Goal: Check status: Check status

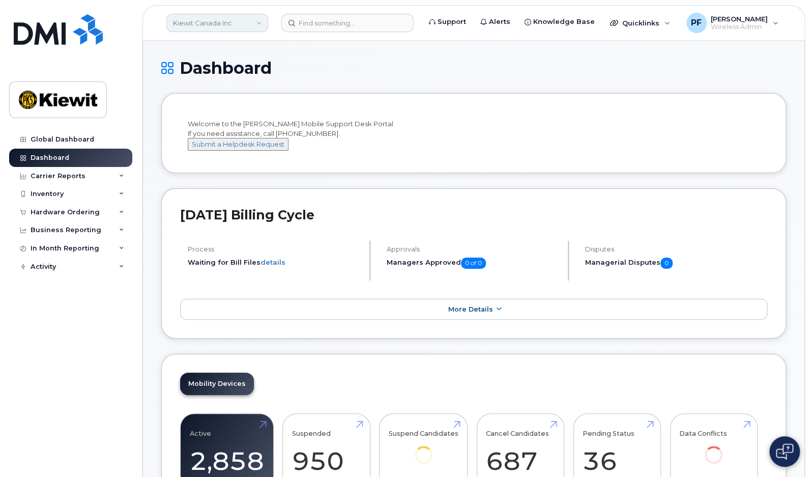
click at [211, 29] on link "Kiewit Canada Inc" at bounding box center [217, 23] width 102 height 18
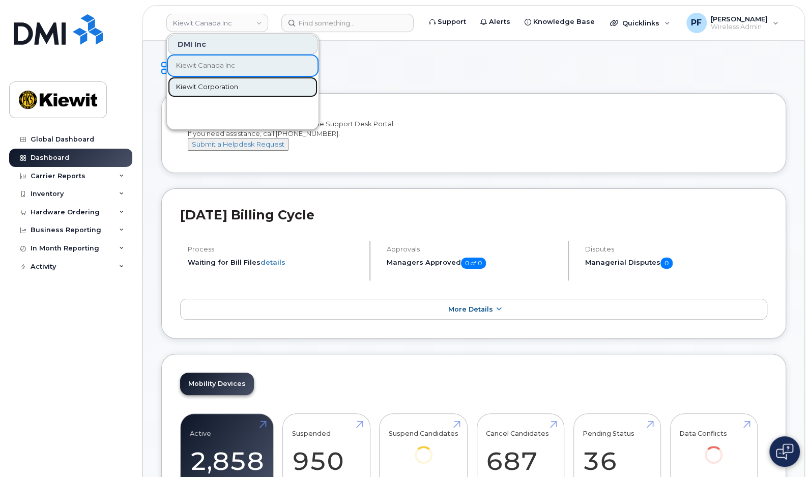
click at [219, 87] on span "Kiewit Corporation" at bounding box center [207, 87] width 62 height 10
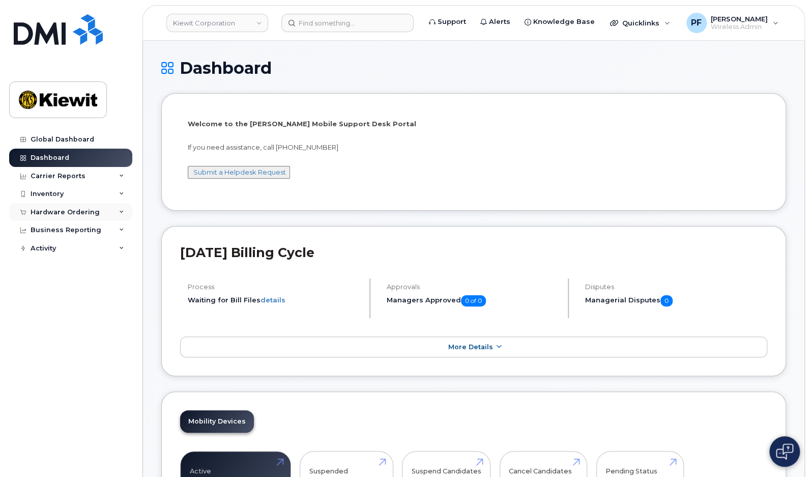
click at [81, 214] on div "Hardware Ordering" at bounding box center [65, 212] width 69 height 8
click at [57, 252] on div "Orders" at bounding box center [47, 250] width 25 height 9
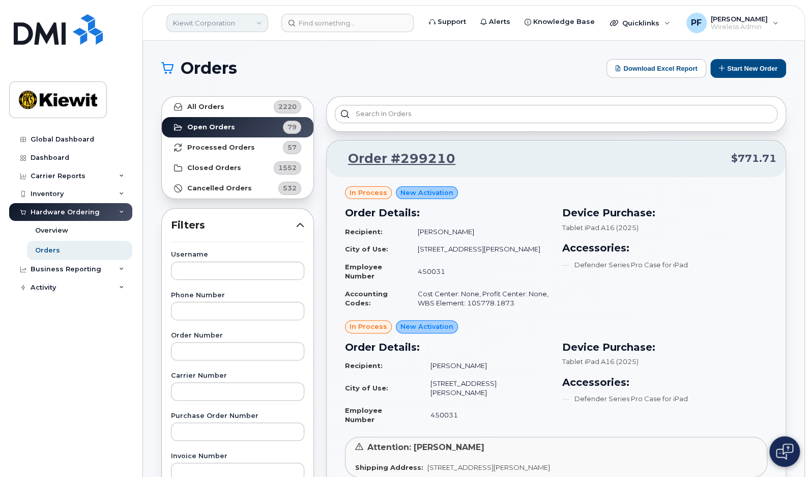
click at [222, 23] on link "Kiewit Corporation" at bounding box center [217, 23] width 102 height 18
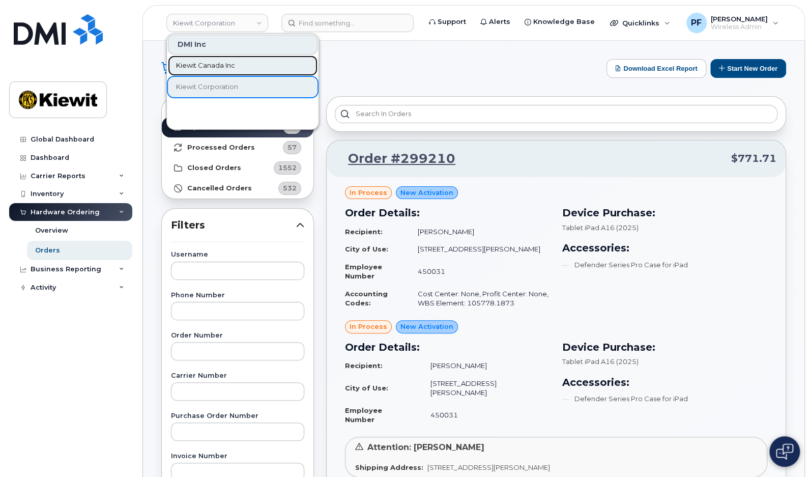
click at [210, 62] on span "Kiewit Canada Inc" at bounding box center [205, 66] width 59 height 10
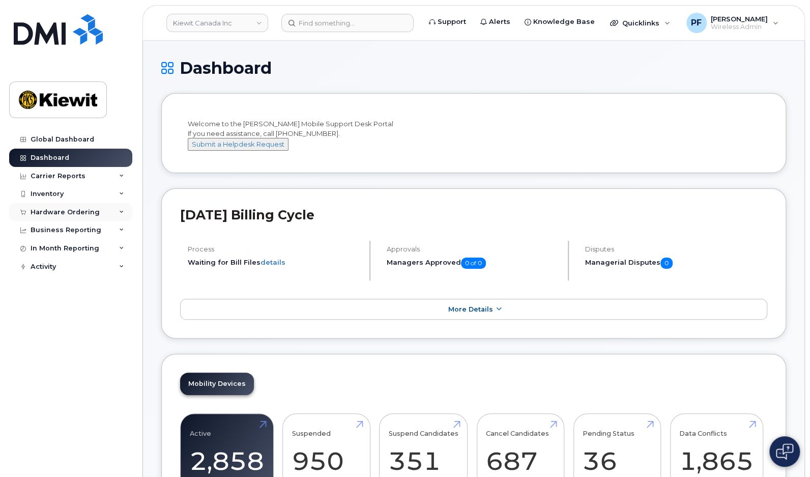
click at [65, 212] on div "Hardware Ordering" at bounding box center [65, 212] width 69 height 8
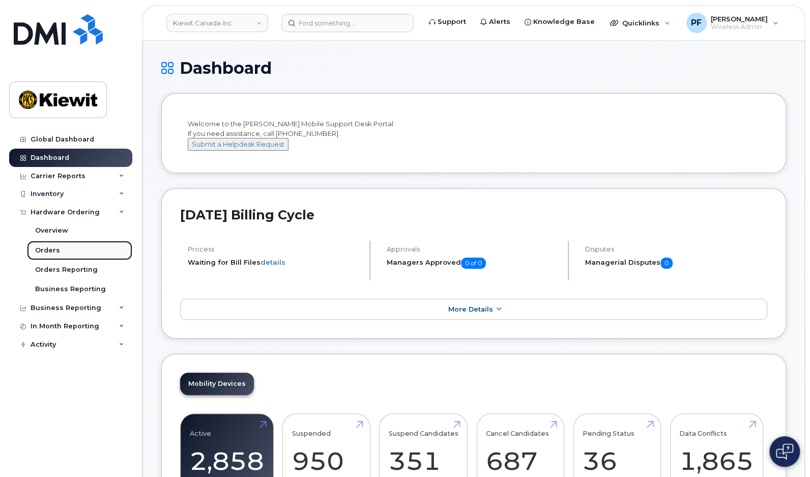
click at [63, 248] on link "Orders" at bounding box center [79, 250] width 105 height 19
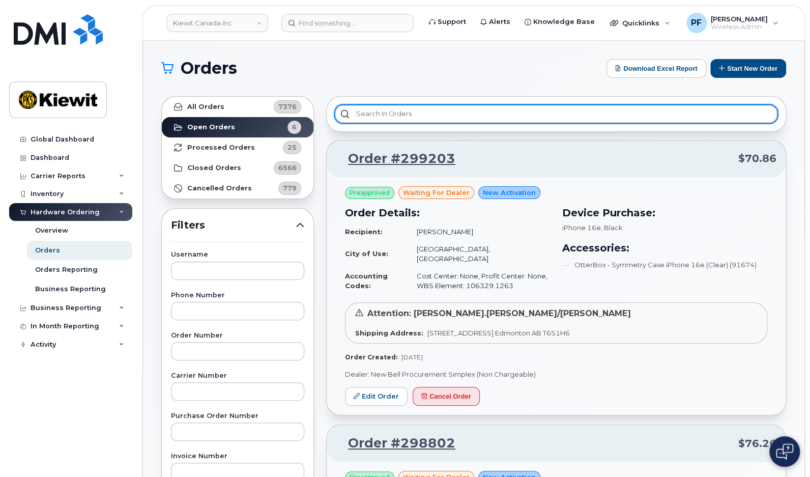
click at [389, 108] on input "text" at bounding box center [556, 114] width 443 height 18
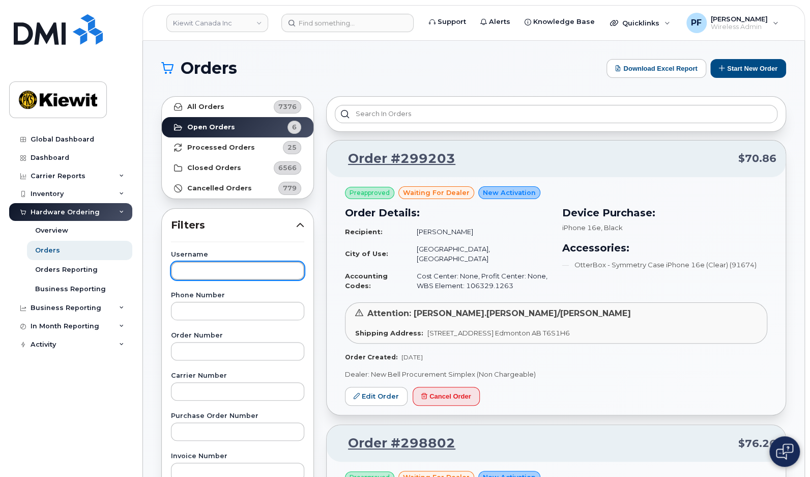
click at [227, 267] on input "text" at bounding box center [237, 270] width 133 height 18
paste input "[PERSON_NAME]"
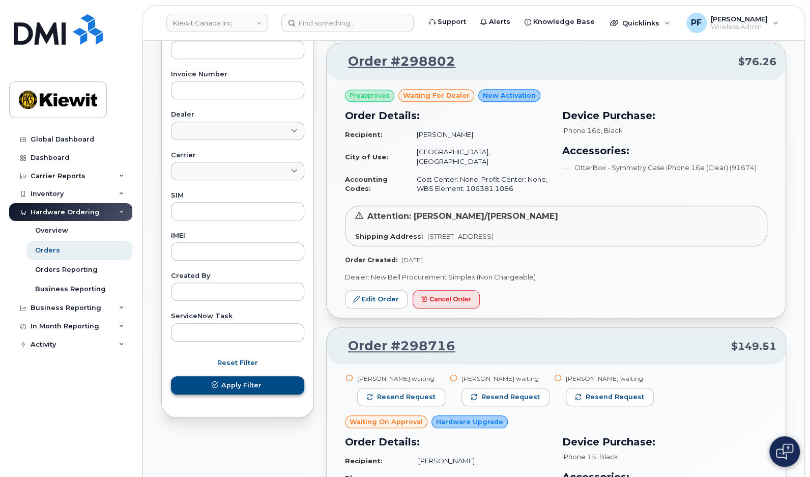
type input "[PERSON_NAME]"
click at [238, 388] on span "Apply Filter" at bounding box center [241, 385] width 40 height 10
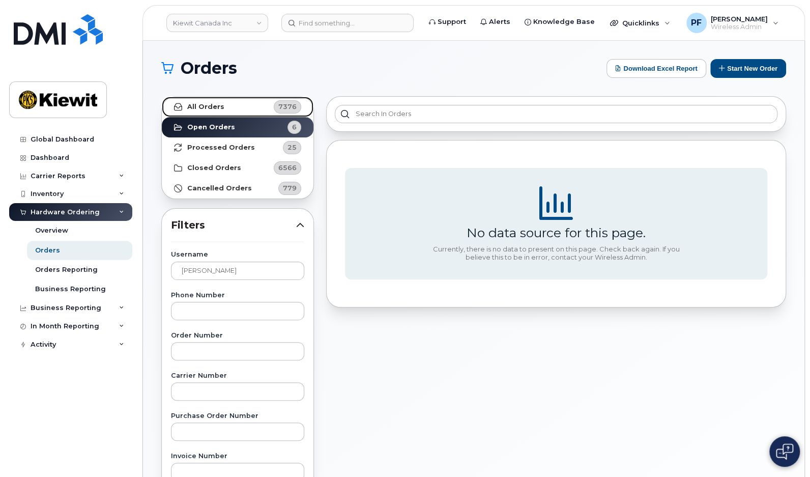
click at [204, 100] on link "All Orders 7376" at bounding box center [238, 107] width 152 height 20
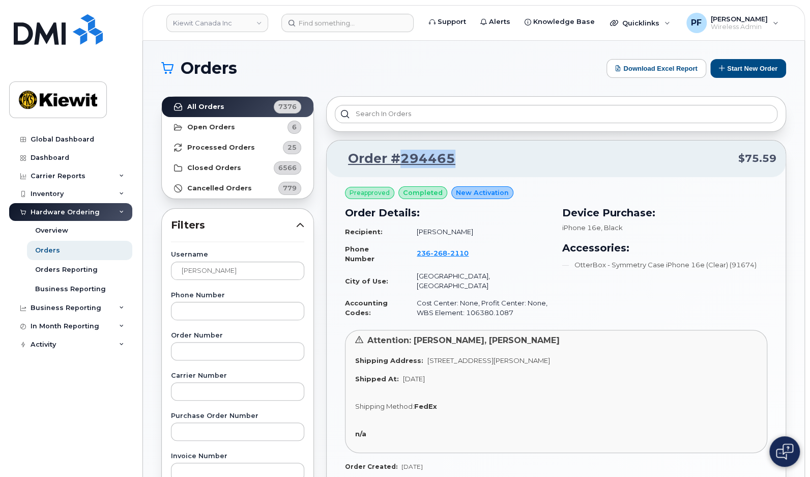
drag, startPoint x: 454, startPoint y: 158, endPoint x: 400, endPoint y: 162, distance: 54.1
click at [400, 162] on p "Order #294465 $75.59" at bounding box center [556, 159] width 441 height 18
copy link "294465"
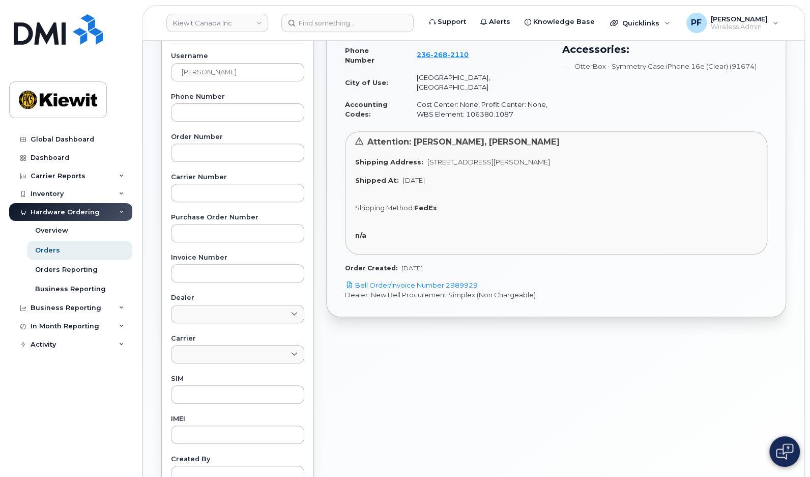
scroll to position [254, 0]
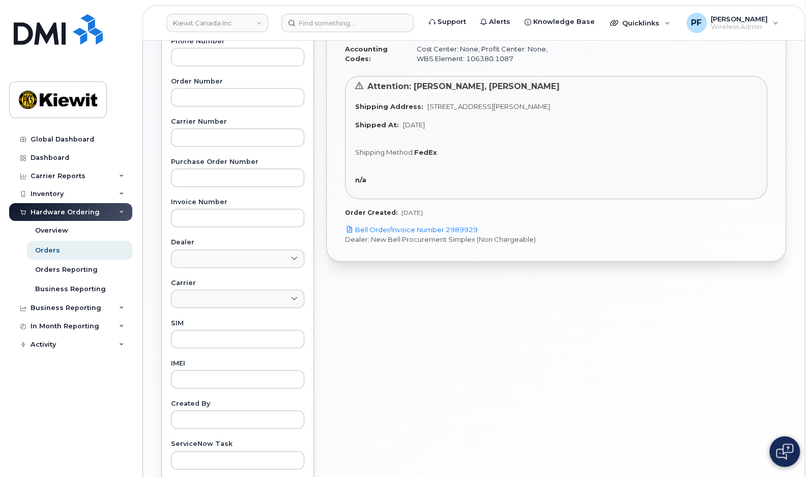
drag, startPoint x: 399, startPoint y: 114, endPoint x: 444, endPoint y: 115, distance: 44.8
click at [425, 121] on span "[DATE]" at bounding box center [414, 125] width 22 height 8
copy span "[DATE]"
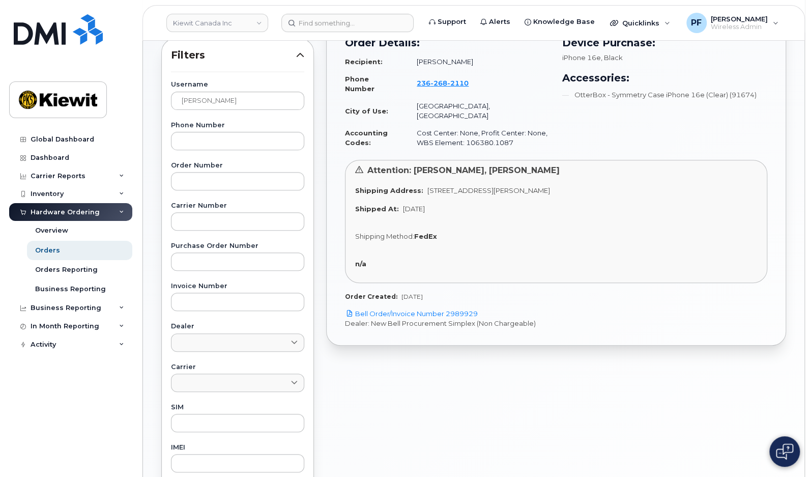
scroll to position [0, 0]
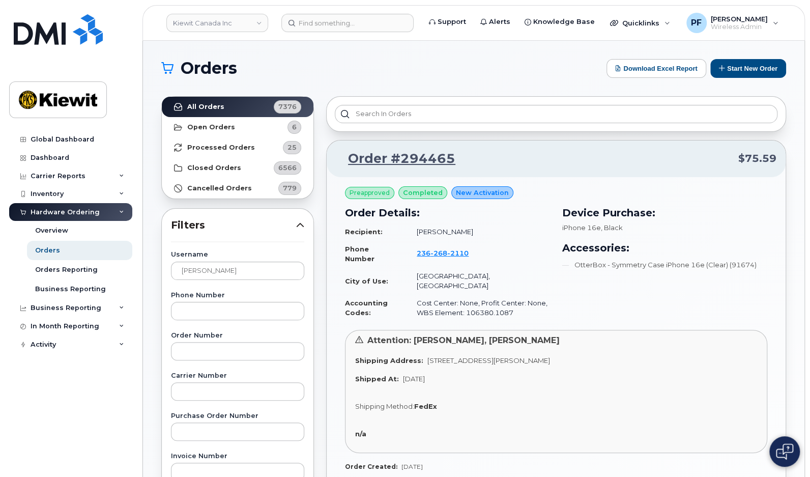
click at [648, 283] on div "Device Purchase: iPhone 16e , Black Accessories: OtterBox - Symmetry Case iPhon…" at bounding box center [664, 263] width 217 height 128
